Goal: Check status: Check status

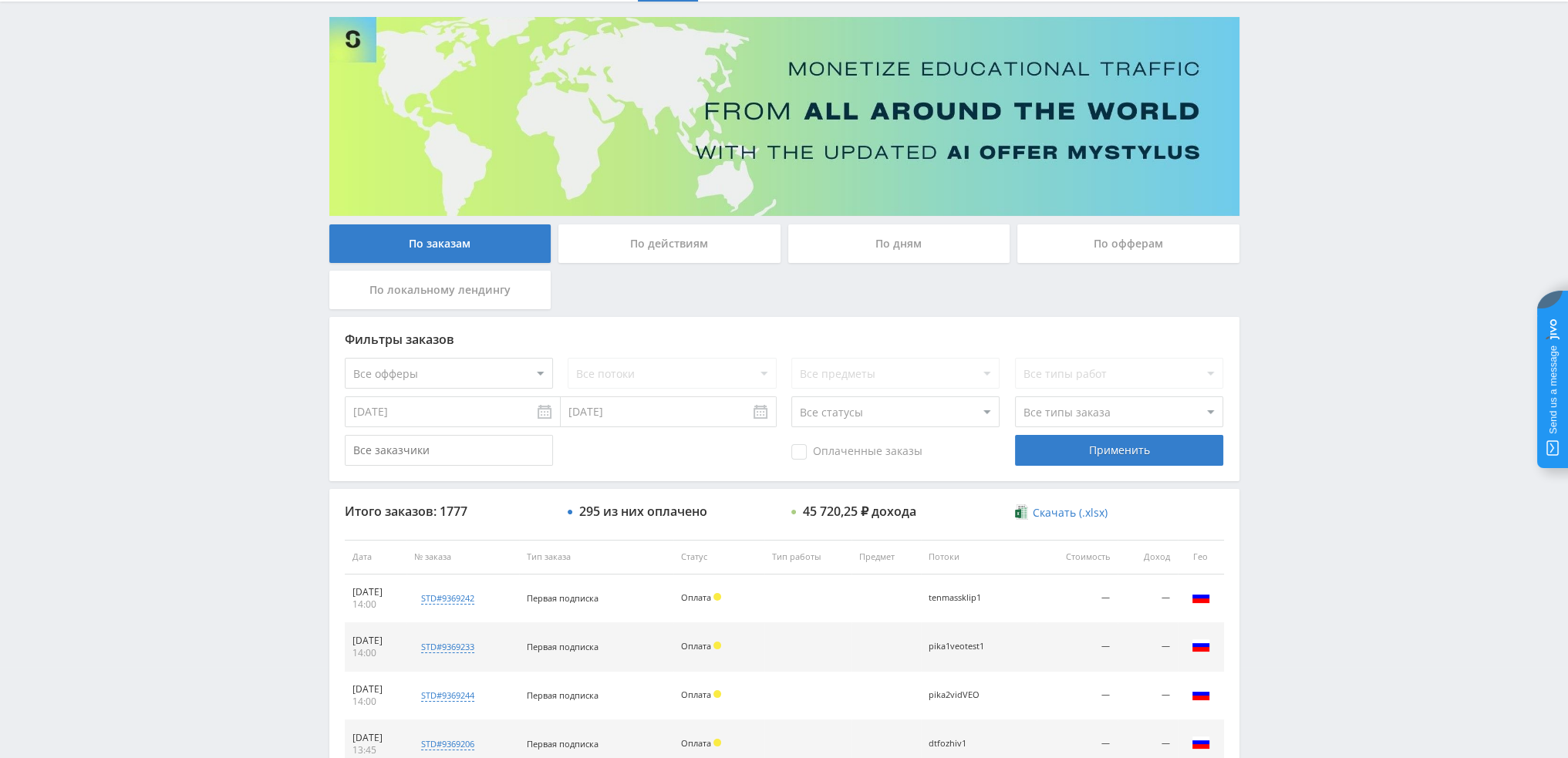
scroll to position [77, 0]
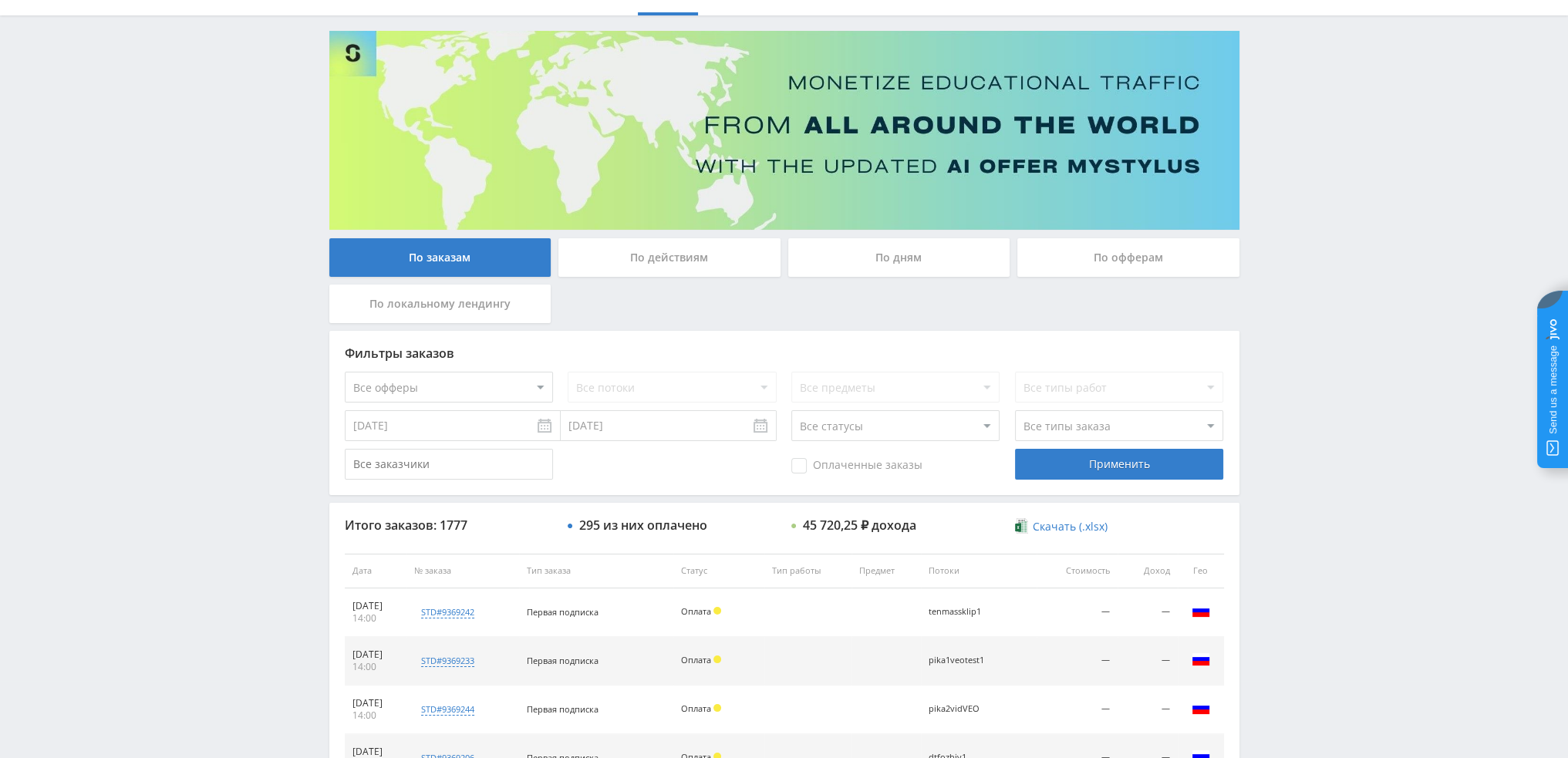
click at [856, 258] on div "По дням" at bounding box center [900, 257] width 222 height 38
click at [0, 0] on input "По дням" at bounding box center [0, 0] width 0 height 0
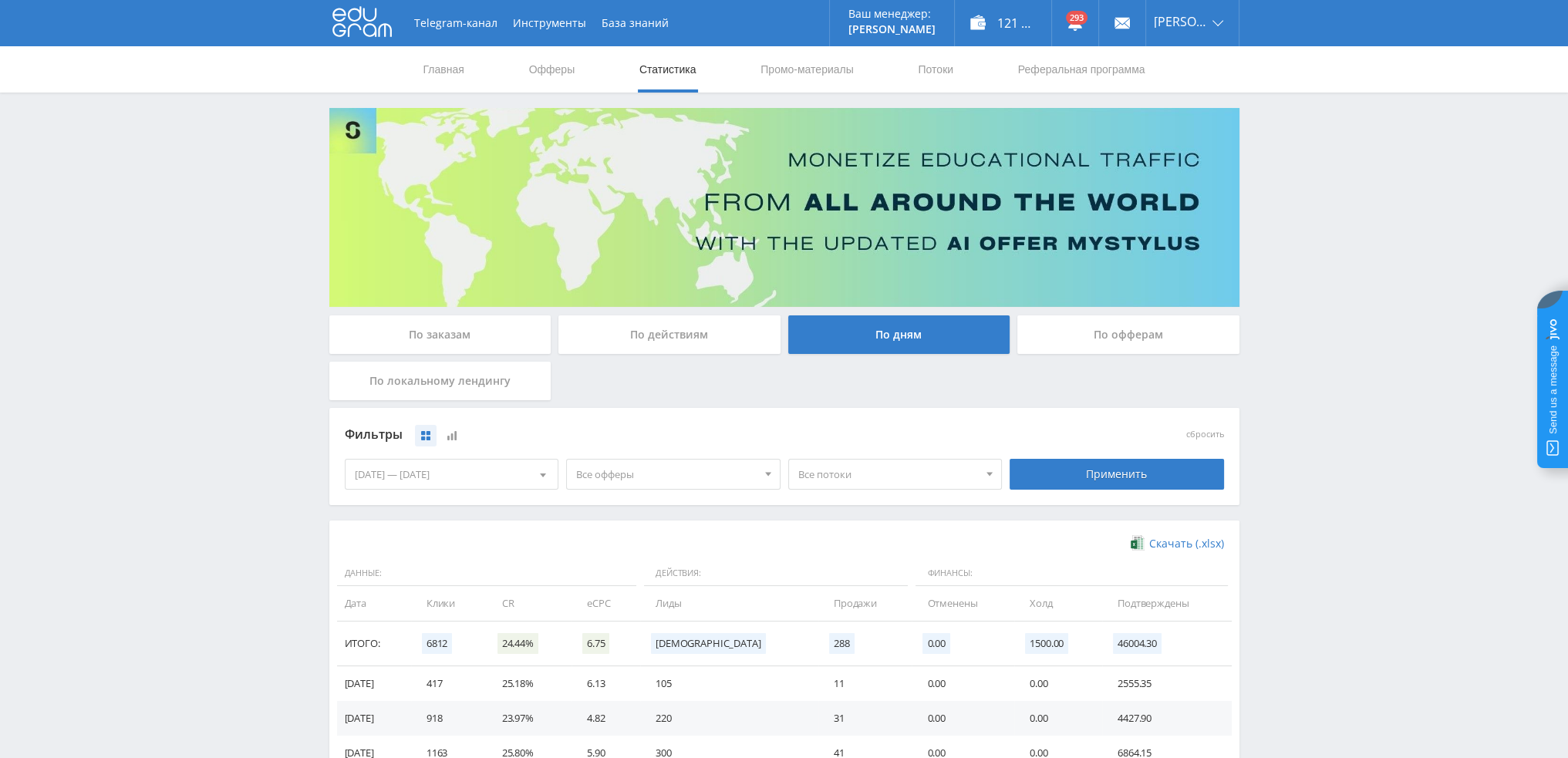
scroll to position [0, 0]
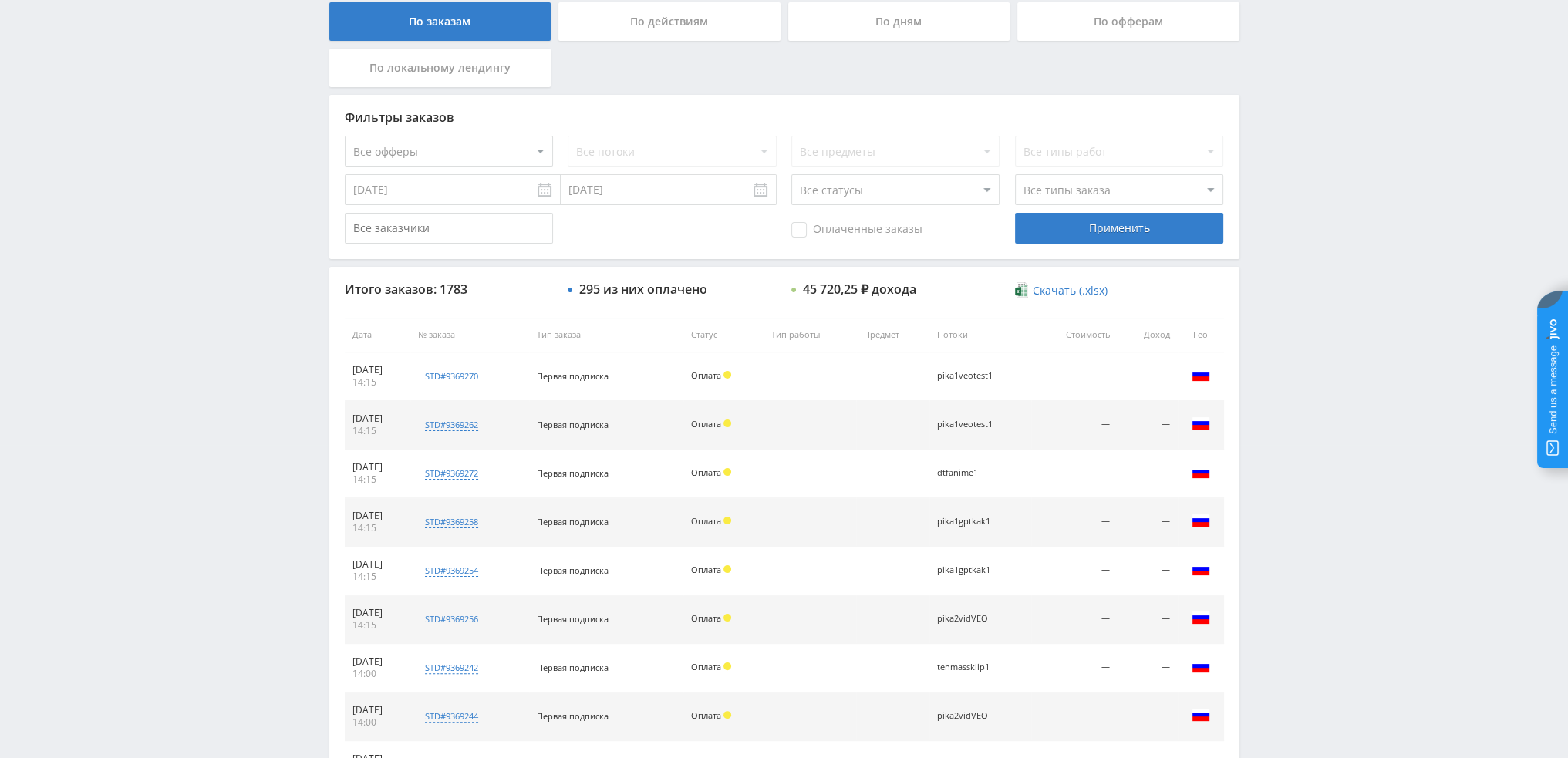
scroll to position [302, 0]
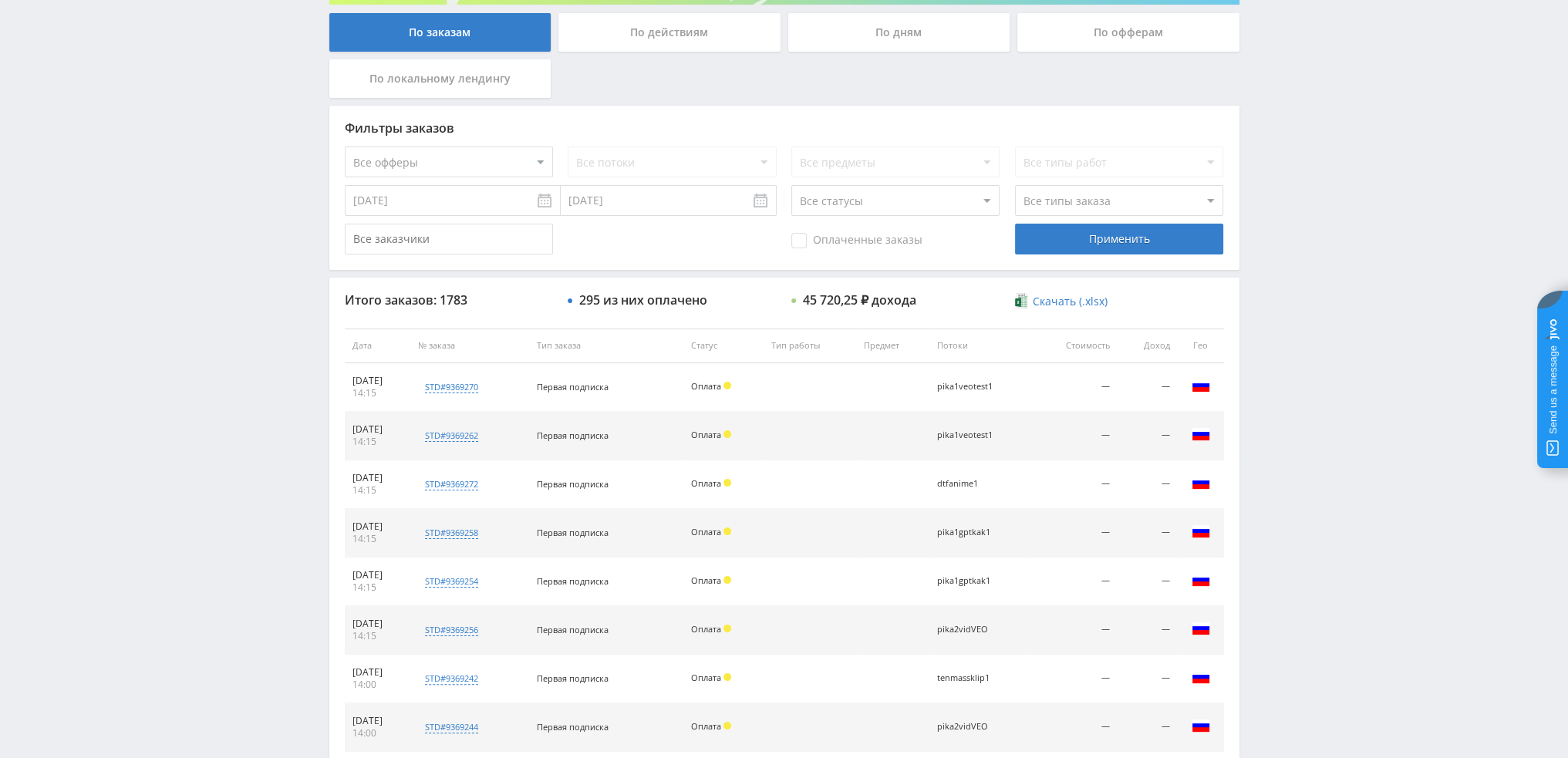
drag, startPoint x: 1000, startPoint y: 485, endPoint x: 927, endPoint y: 486, distance: 73.0
click at [927, 486] on tr "[DATE] 14:15 std#9369272 Заказчик 2041163090 Первая подписка Оплата dtfanime1 —…" at bounding box center [784, 484] width 880 height 48
drag, startPoint x: 987, startPoint y: 479, endPoint x: 975, endPoint y: 484, distance: 13.0
